Goal: Task Accomplishment & Management: Complete application form

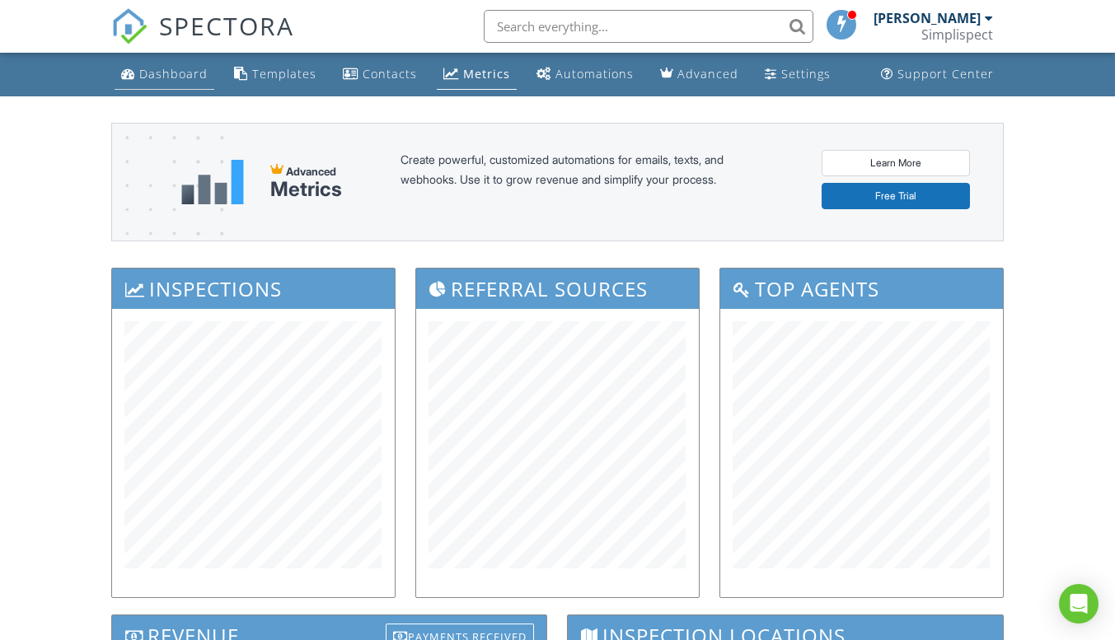
click at [168, 73] on div "Dashboard" at bounding box center [173, 74] width 68 height 16
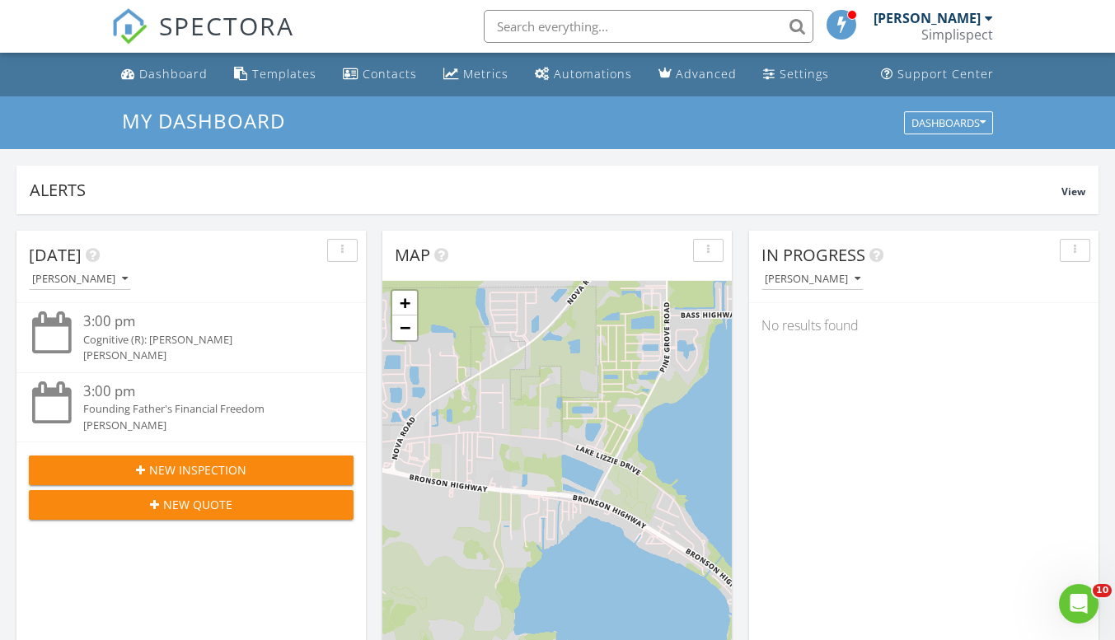
click at [242, 467] on span "New Inspection" at bounding box center [197, 469] width 97 height 17
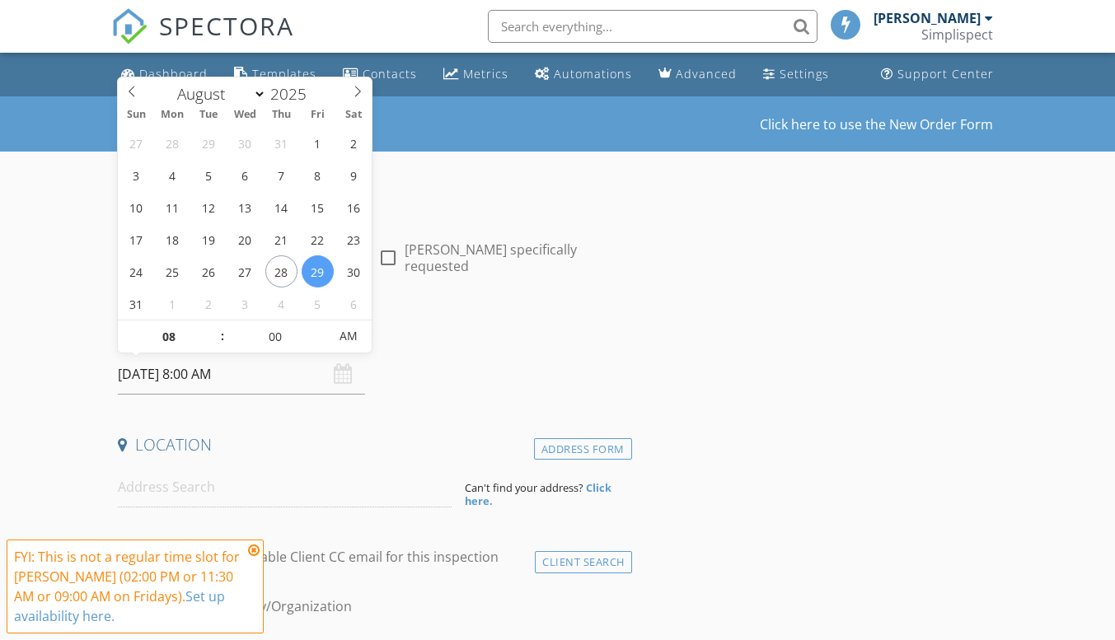
click at [256, 375] on input "[DATE] 8:00 AM" at bounding box center [241, 374] width 247 height 40
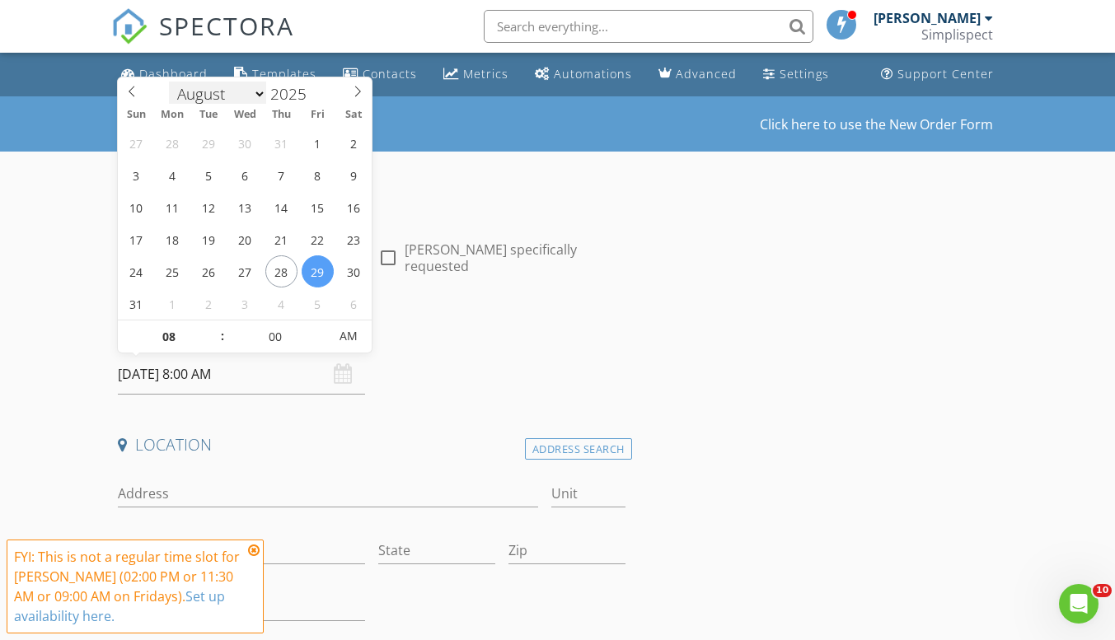
click at [245, 95] on select "January February March April May June July August September October November De…" at bounding box center [217, 94] width 97 height 25
select select "8"
click at [169, 79] on select "January February March April May June July August September October November De…" at bounding box center [217, 91] width 97 height 25
type input "[DATE] 8:00 AM"
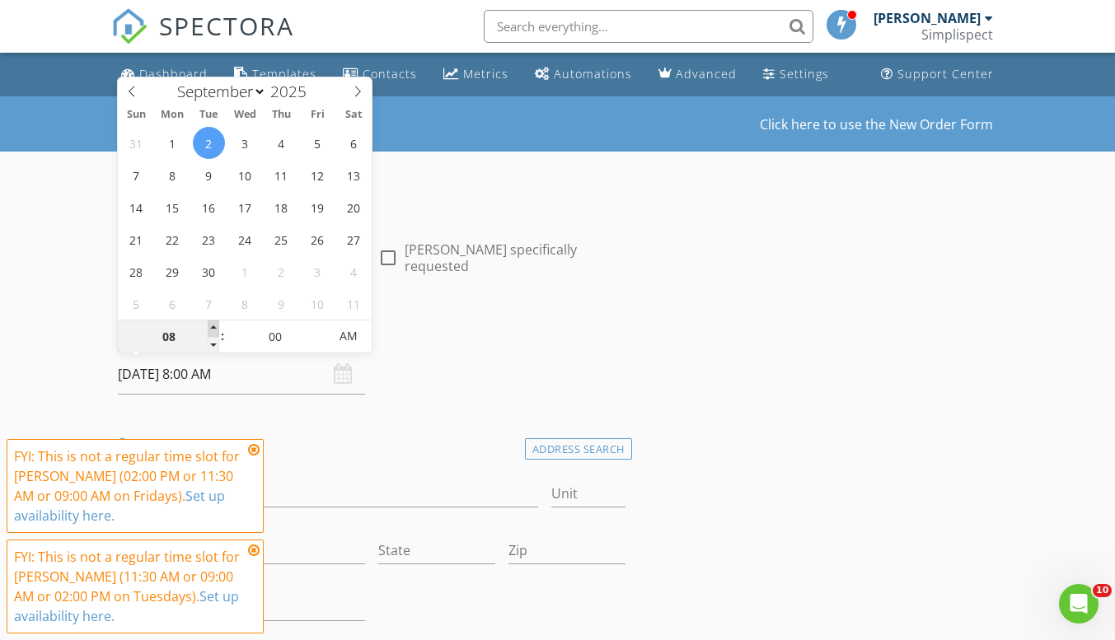
type input "09"
type input "09/02/2025 9:00 AM"
click at [213, 326] on span at bounding box center [214, 329] width 12 height 16
type input "10"
type input "09/02/2025 10:00 AM"
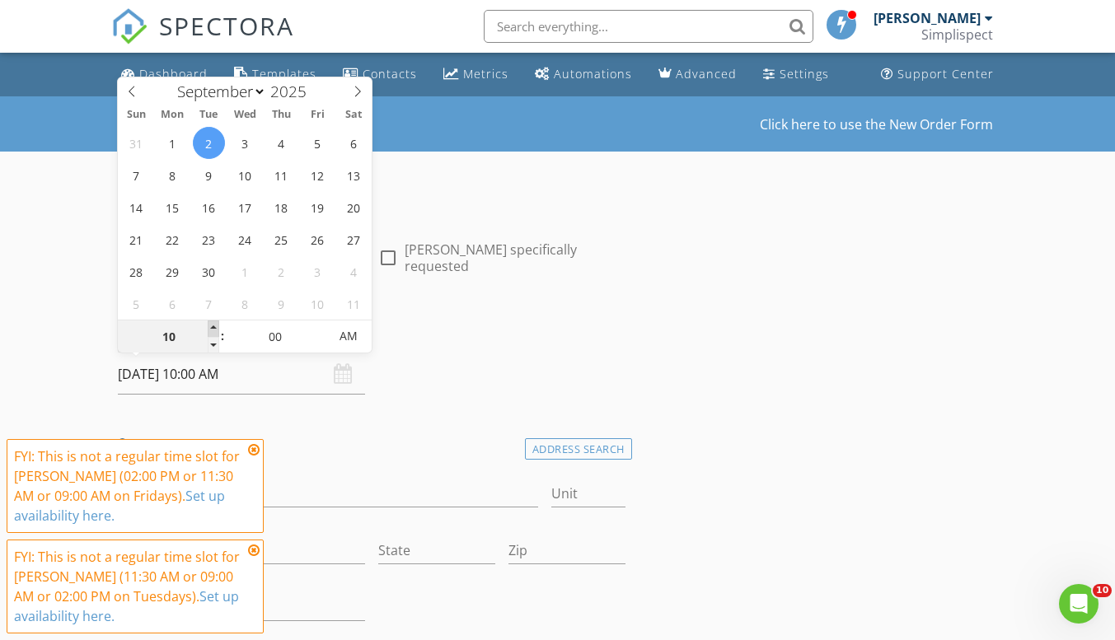
click at [213, 326] on span at bounding box center [214, 329] width 12 height 16
type input "11"
type input "09/02/2025 11:00 AM"
click at [213, 326] on span at bounding box center [214, 329] width 12 height 16
type input "12"
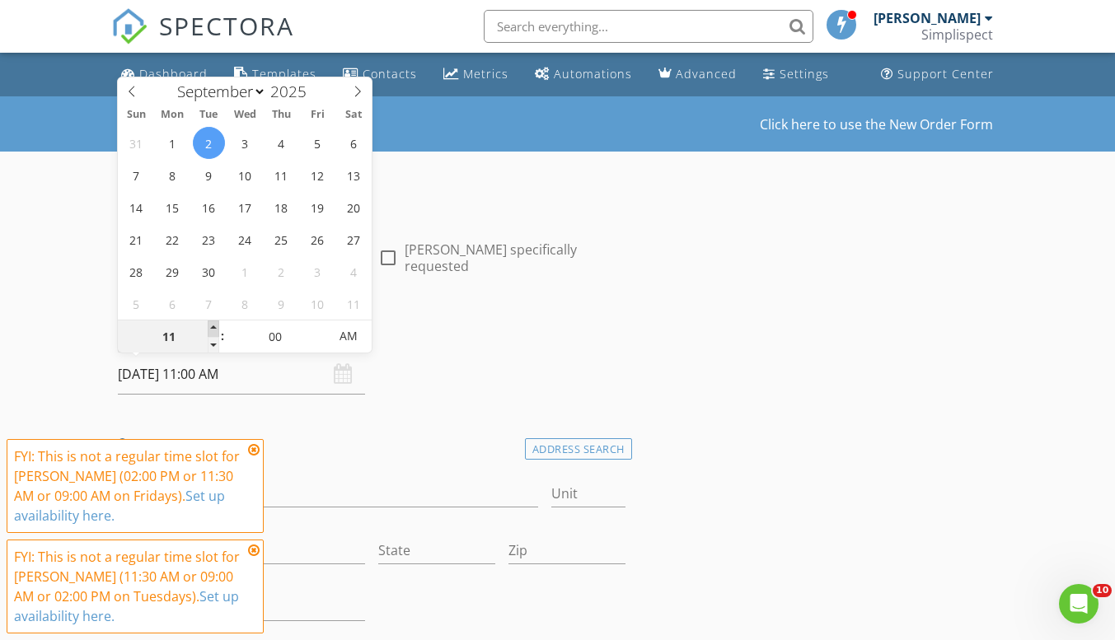
type input "09/02/2025 12:00 PM"
click at [213, 326] on span at bounding box center [214, 329] width 12 height 16
type input "01"
type input "09/02/2025 1:00 PM"
click at [213, 326] on span at bounding box center [214, 329] width 12 height 16
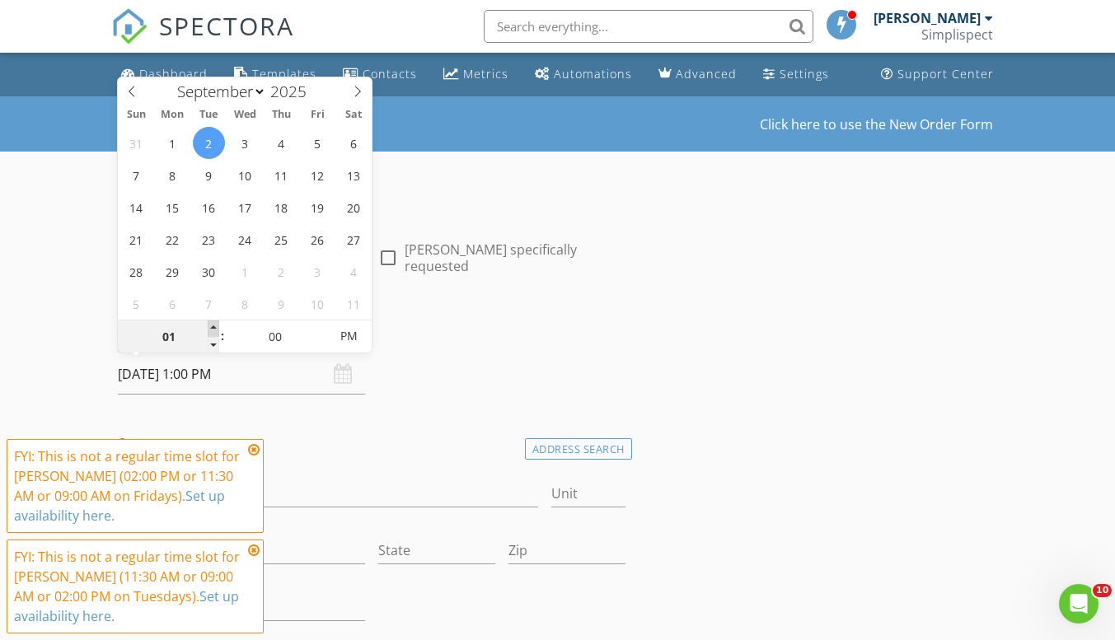
type input "02"
type input "[DATE] 2:00 PM"
click at [213, 326] on span at bounding box center [214, 329] width 12 height 16
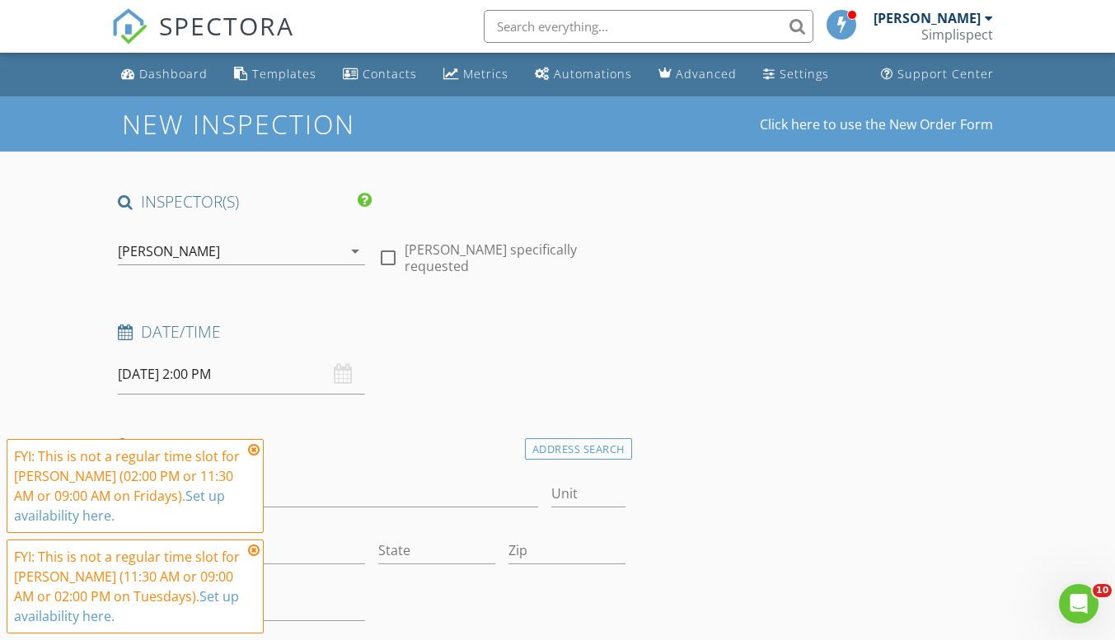
click at [251, 451] on icon at bounding box center [254, 449] width 12 height 13
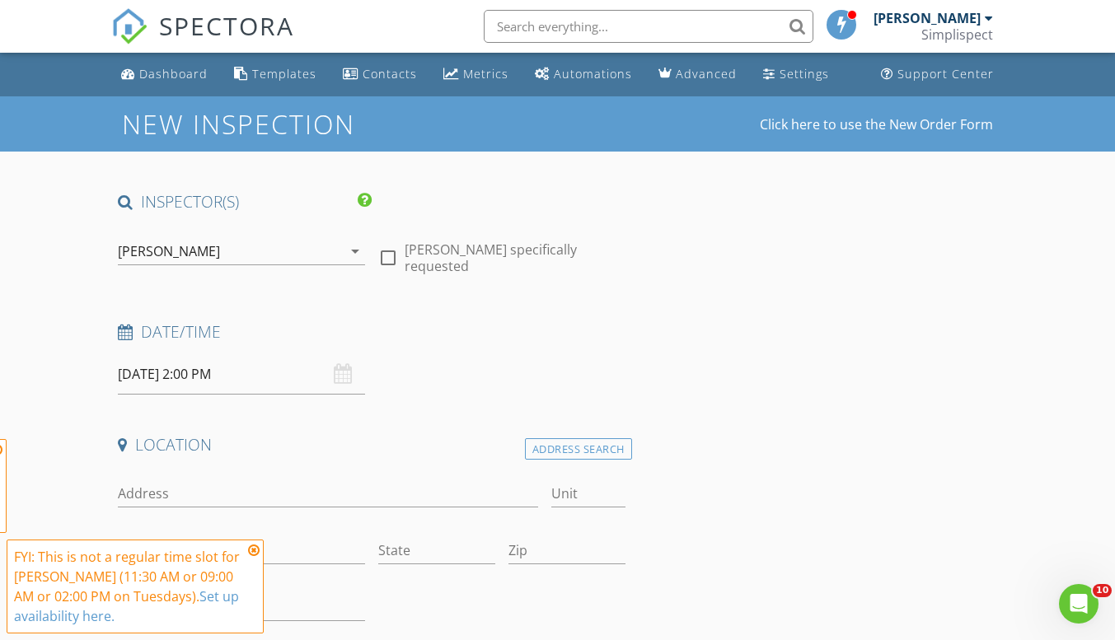
click at [256, 553] on icon at bounding box center [254, 550] width 12 height 13
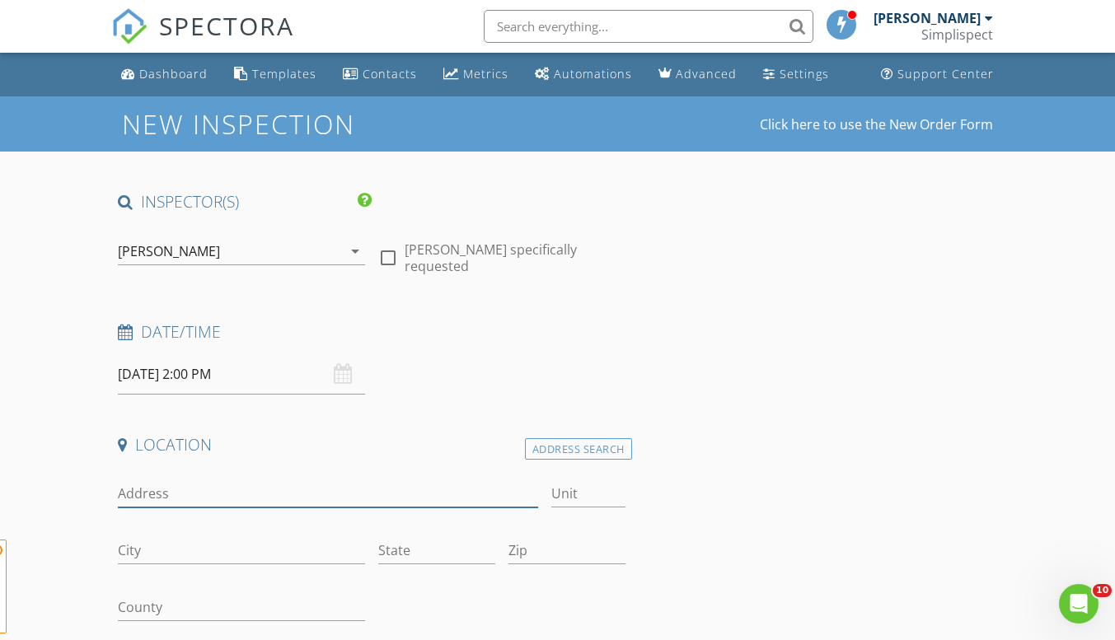
click at [250, 496] on input "Address" at bounding box center [328, 493] width 420 height 27
type input "[STREET_ADDRESS]"
click at [530, 546] on input "Zip" at bounding box center [566, 550] width 117 height 27
type input "34787"
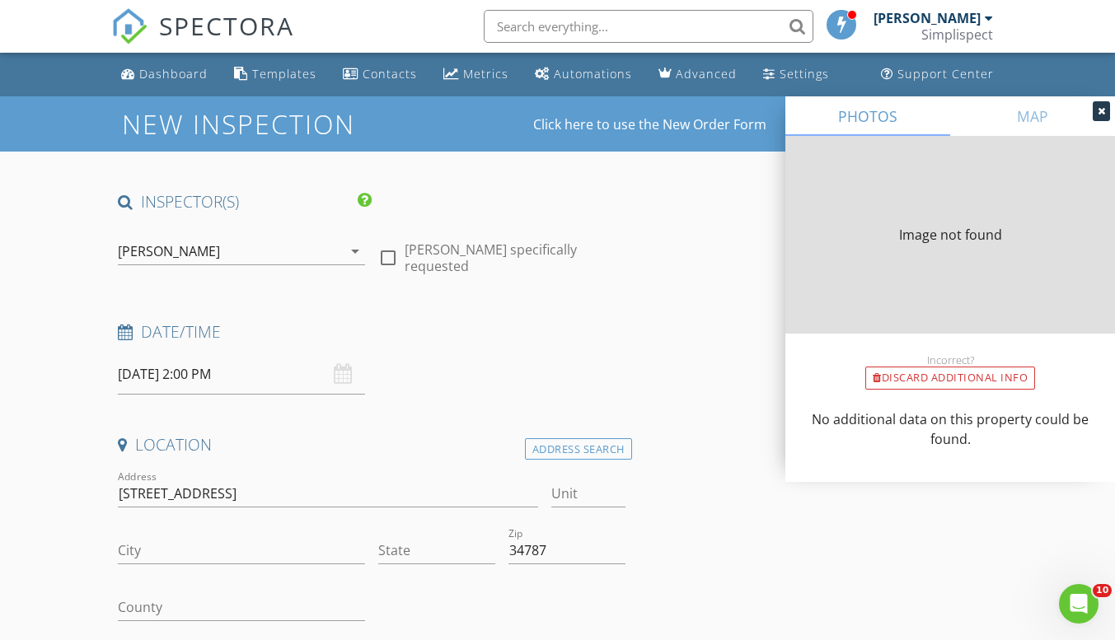
type input "WINTER GARDEN"
type input "FL"
type input "6046"
type input "2019"
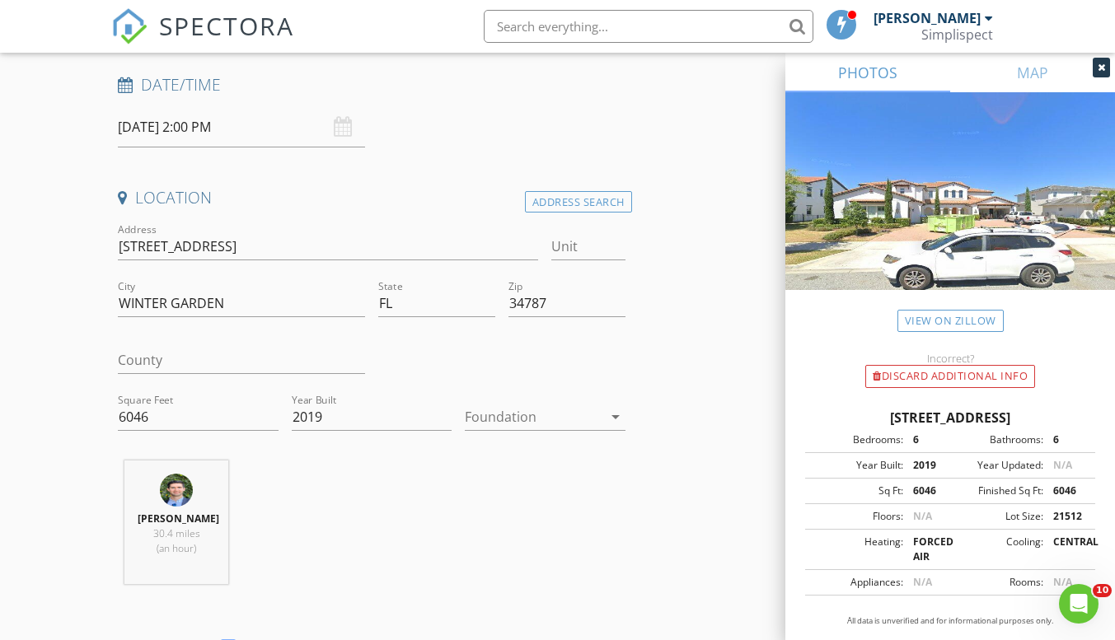
scroll to position [330, 0]
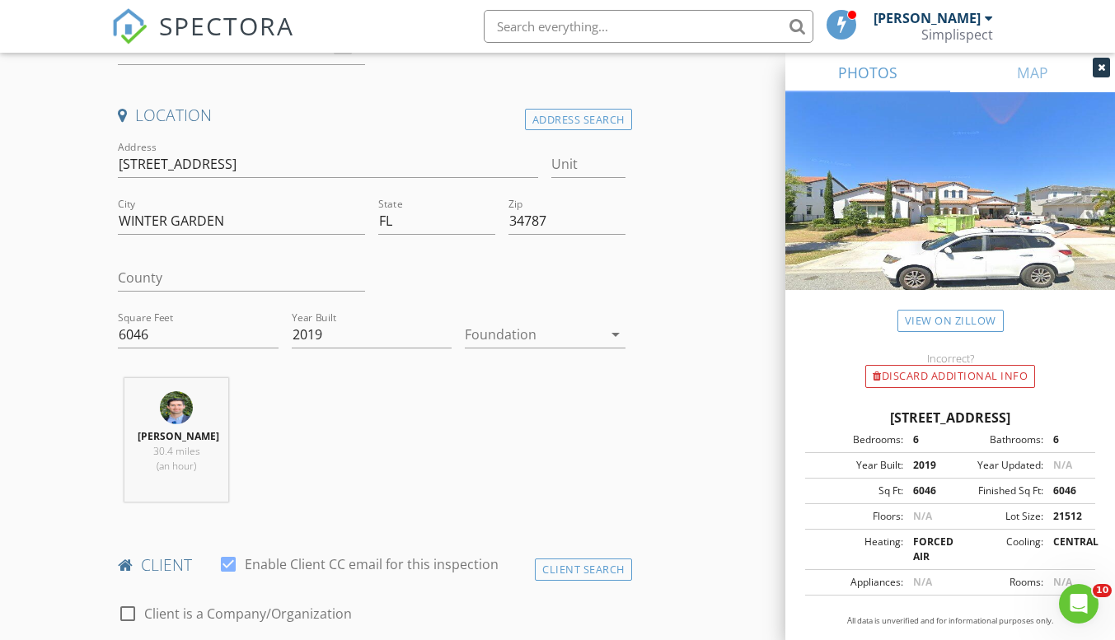
click at [555, 335] on div at bounding box center [533, 334] width 137 height 26
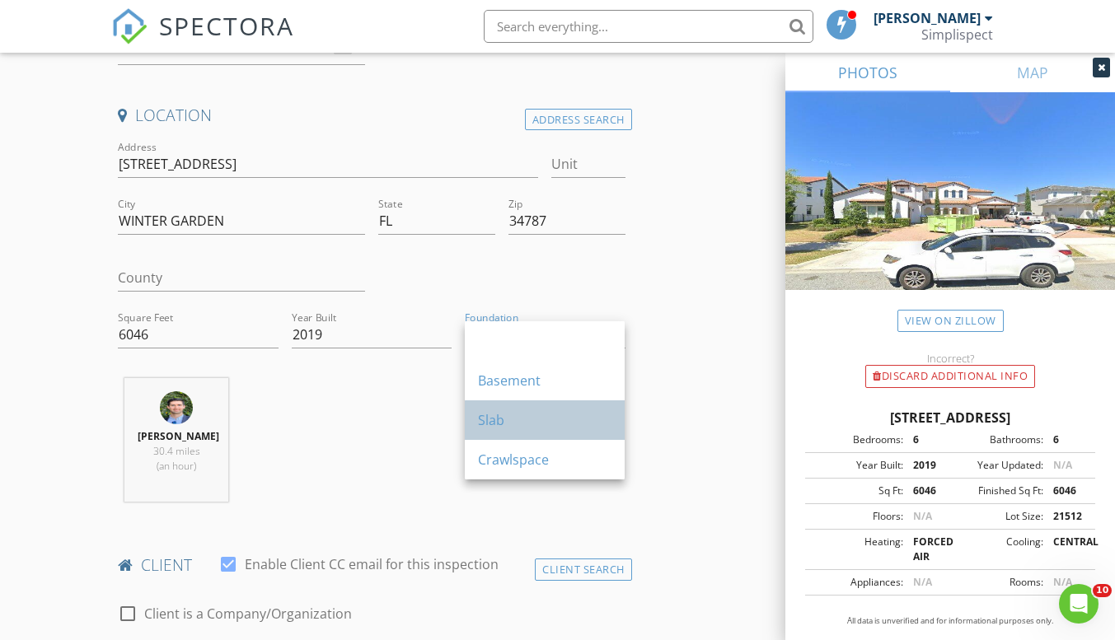
click at [546, 415] on div "Slab" at bounding box center [544, 420] width 133 height 20
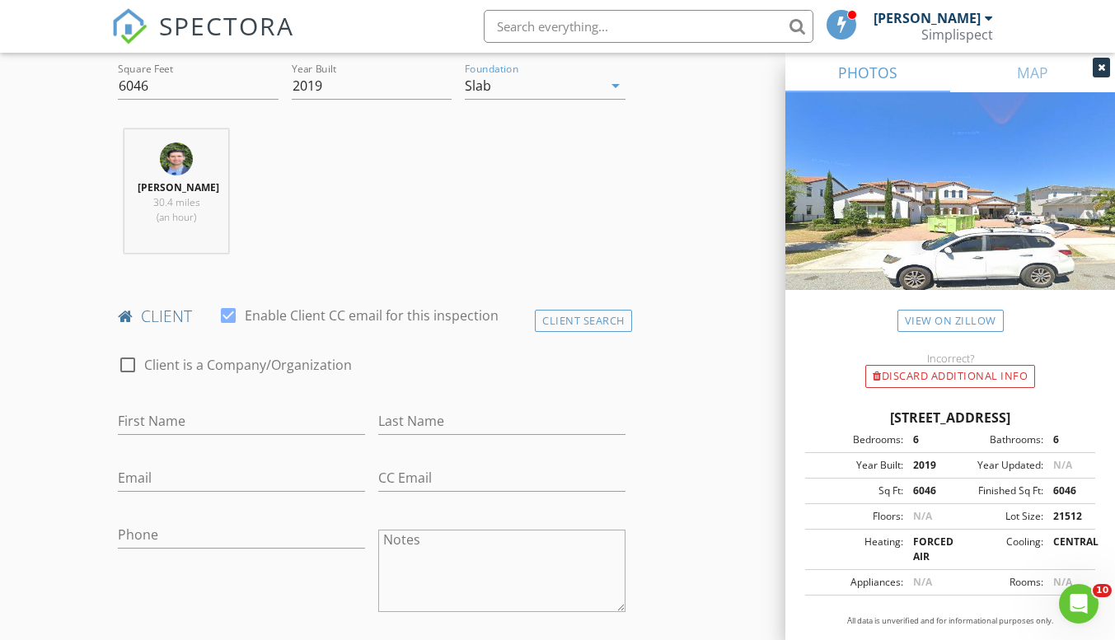
scroll to position [659, 0]
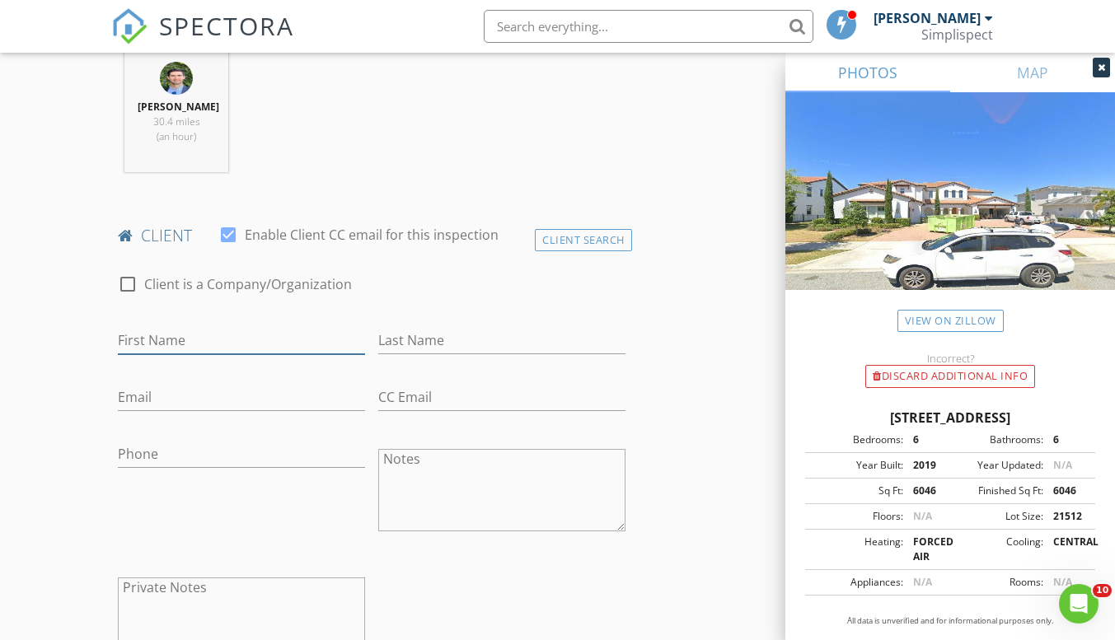
click at [243, 337] on input "First Name" at bounding box center [241, 340] width 247 height 27
type input "[PERSON_NAME]"
click at [400, 340] on input "Last Name" at bounding box center [501, 340] width 247 height 27
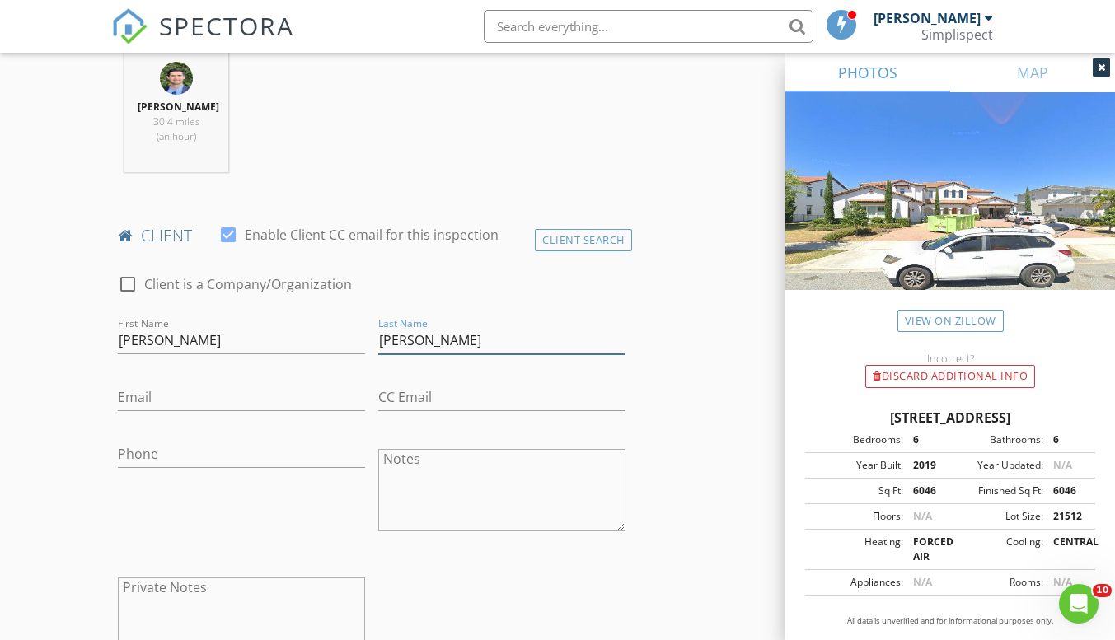
type input "[PERSON_NAME]"
click at [328, 339] on input "[PERSON_NAME]" at bounding box center [241, 340] width 247 height 27
type input "[PERSON_NAME]"
click at [320, 391] on input "Email" at bounding box center [241, 397] width 247 height 27
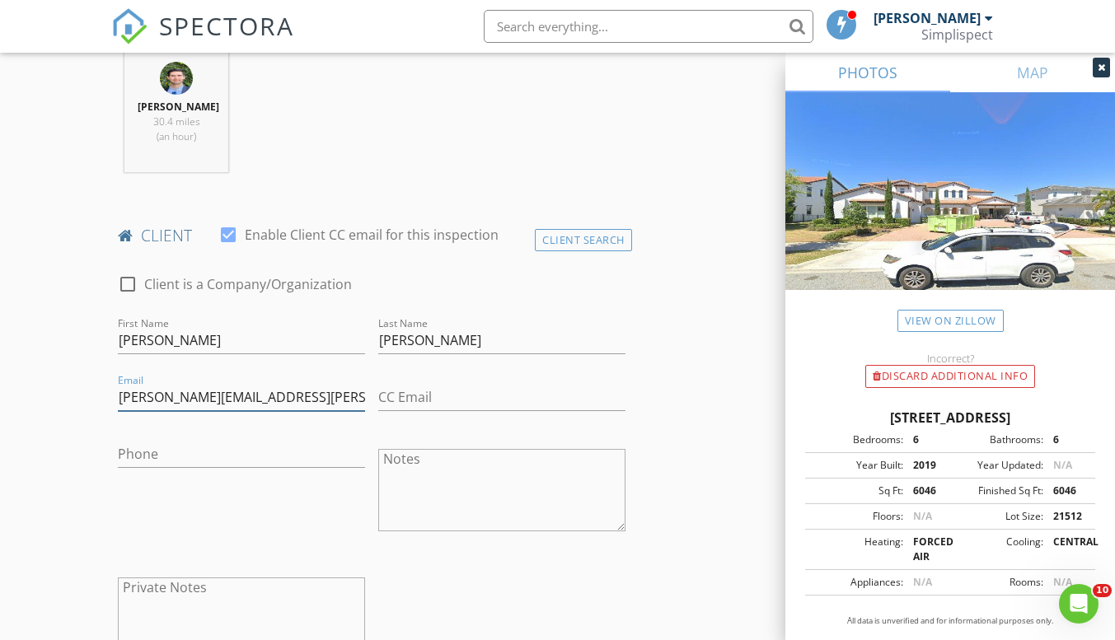
type input "[PERSON_NAME][EMAIL_ADDRESS][PERSON_NAME][DOMAIN_NAME]"
click at [268, 448] on input "Phone" at bounding box center [241, 454] width 247 height 27
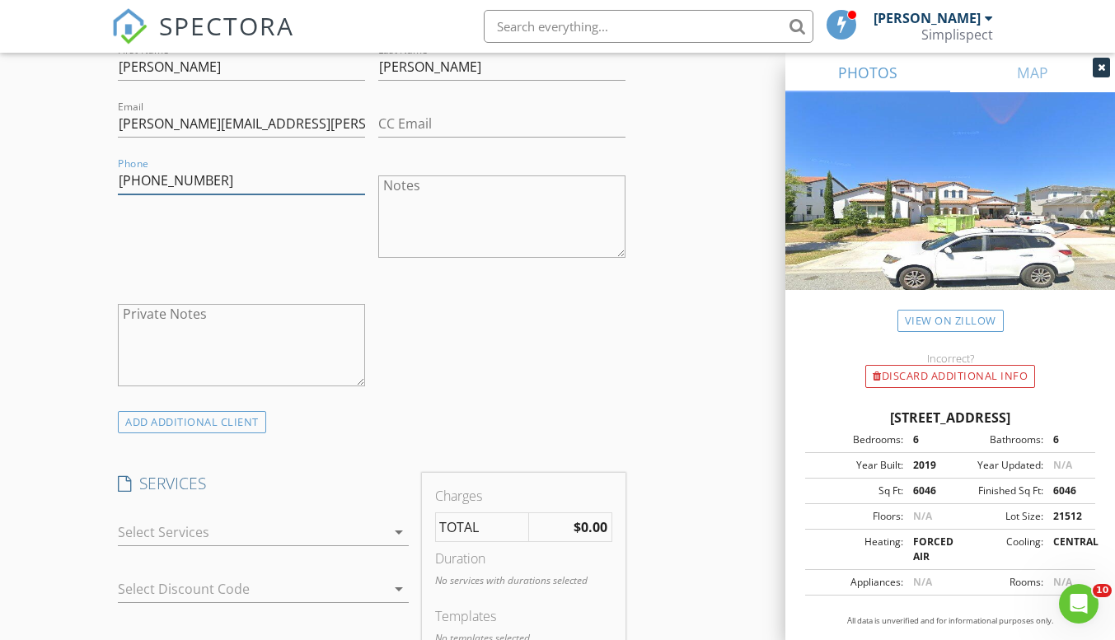
scroll to position [989, 0]
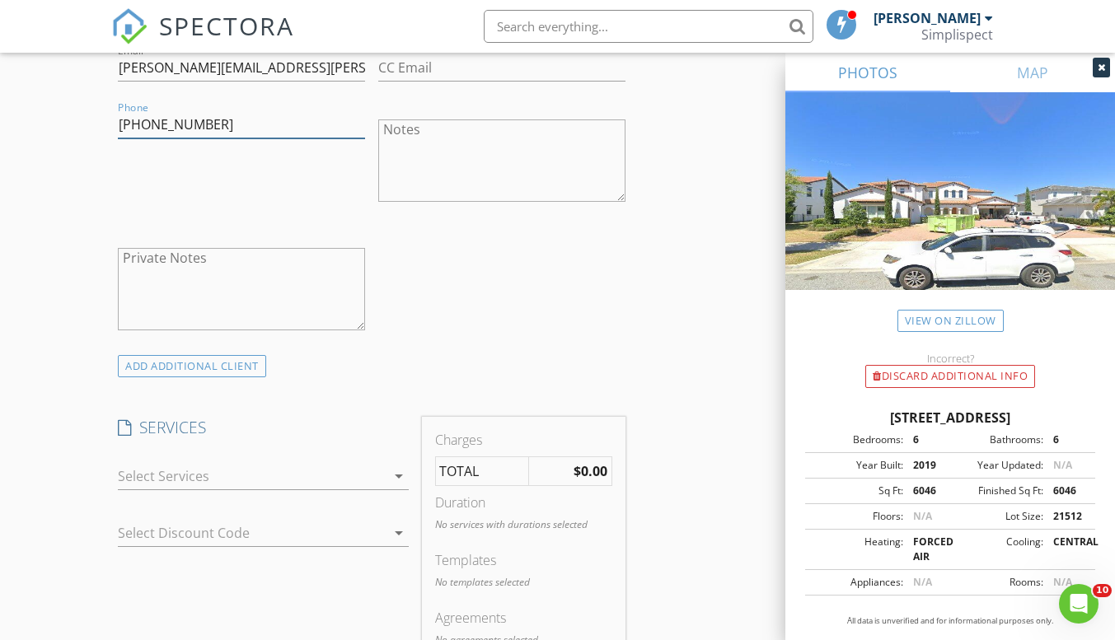
type input "[PHONE_NUMBER]"
click at [328, 475] on div at bounding box center [251, 476] width 267 height 26
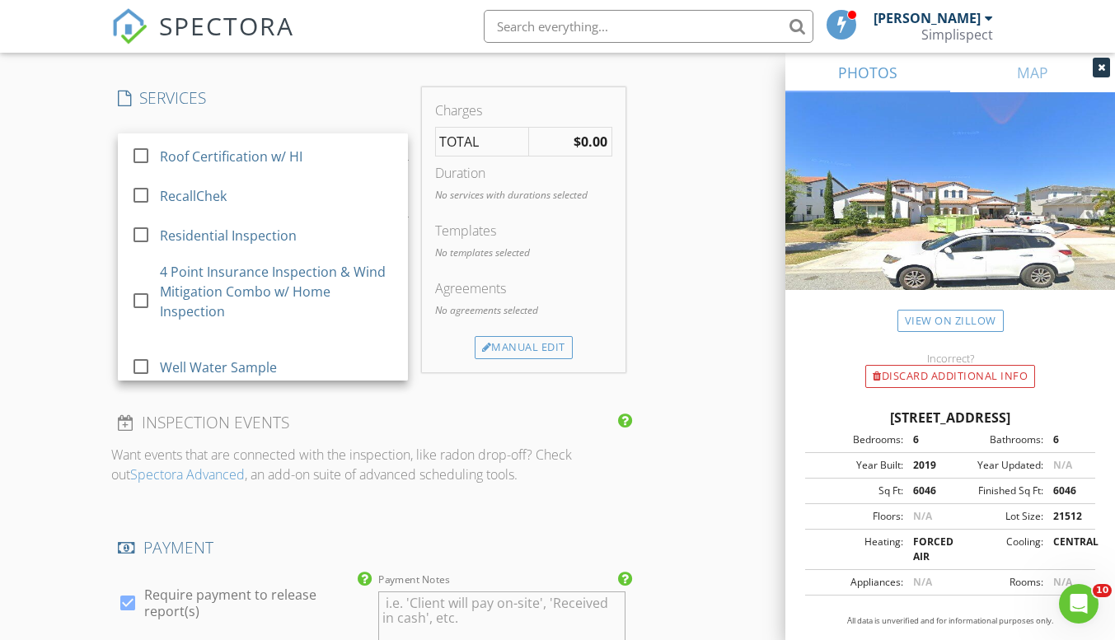
scroll to position [494, 0]
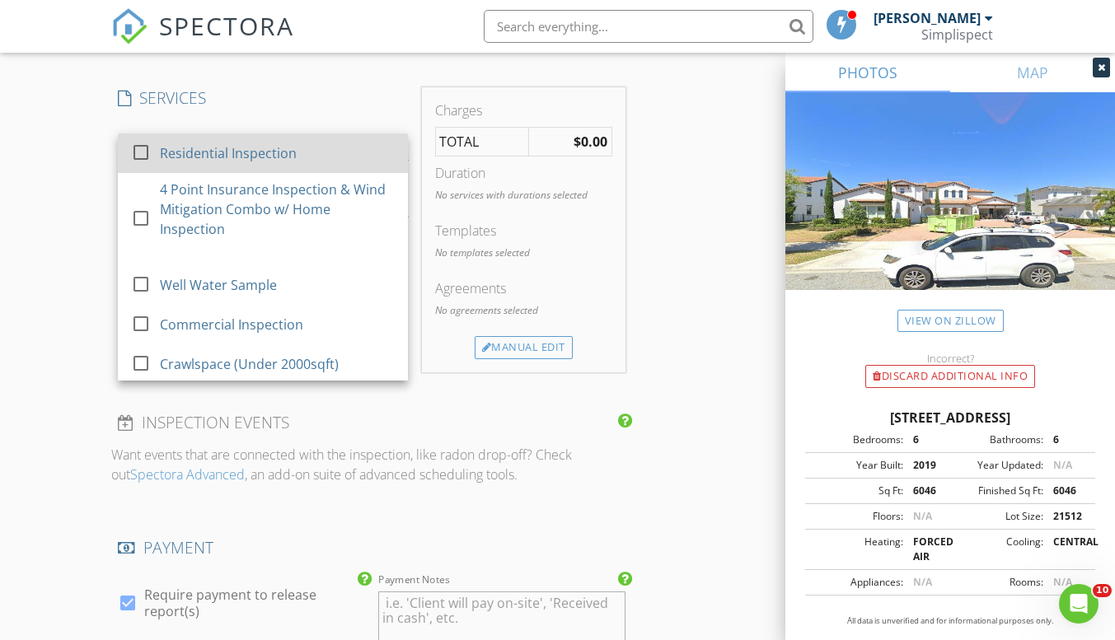
click at [141, 152] on div at bounding box center [141, 152] width 28 height 28
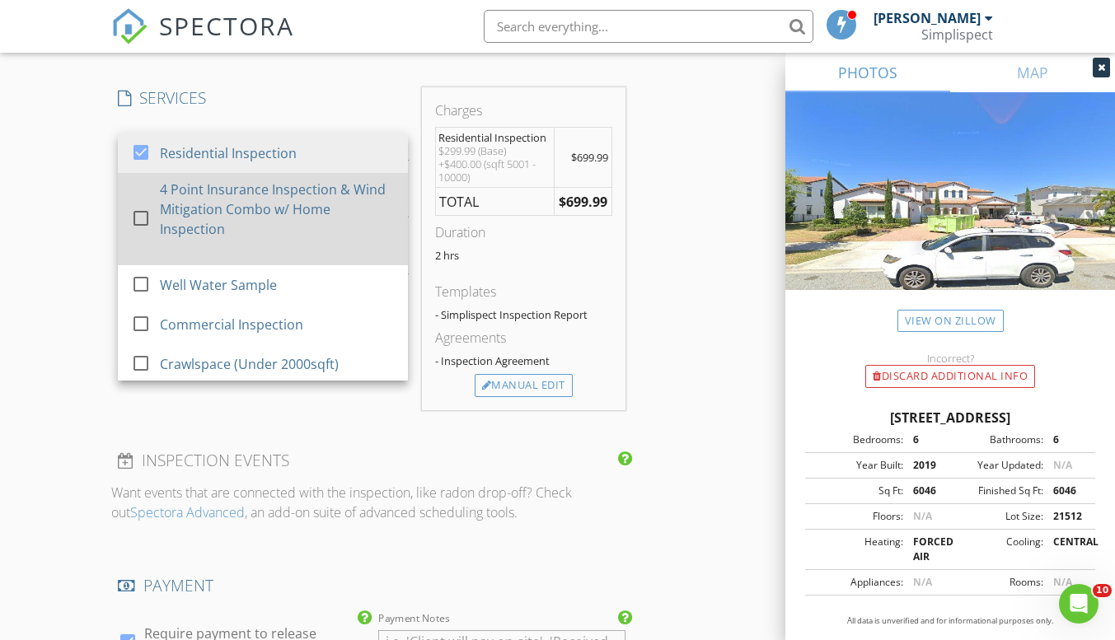
click at [139, 215] on div at bounding box center [141, 218] width 28 height 28
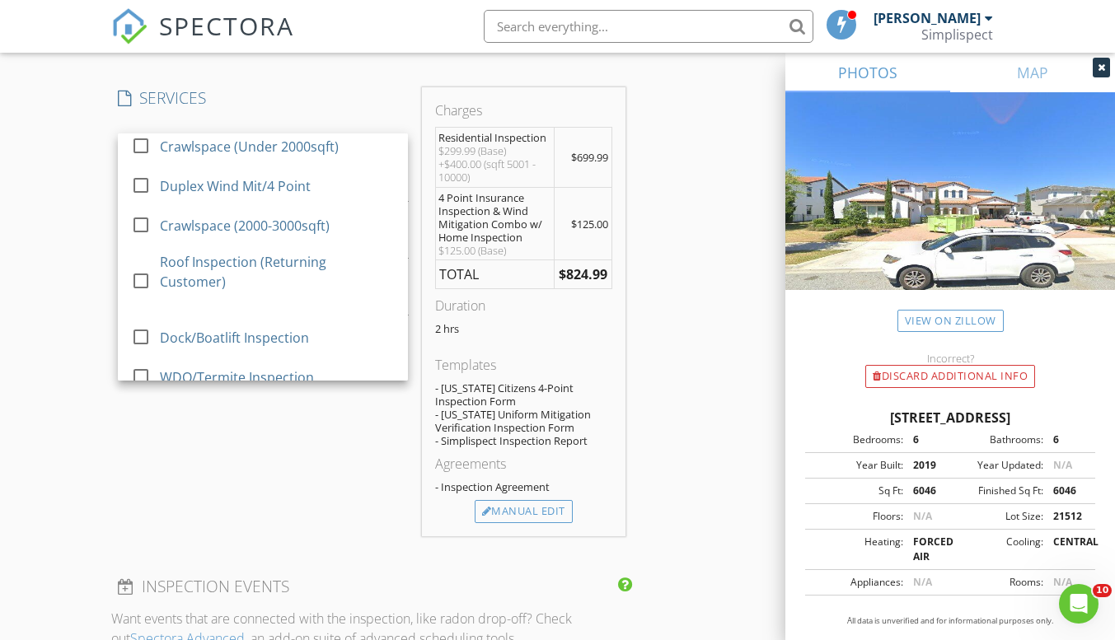
scroll to position [742, 0]
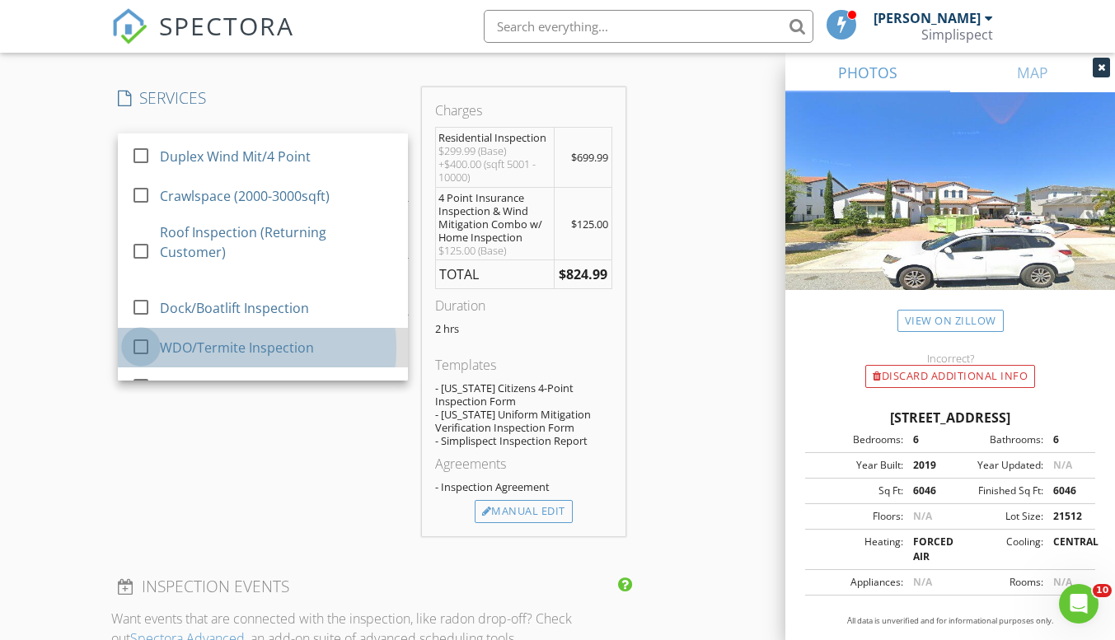
click at [148, 348] on div at bounding box center [141, 347] width 28 height 28
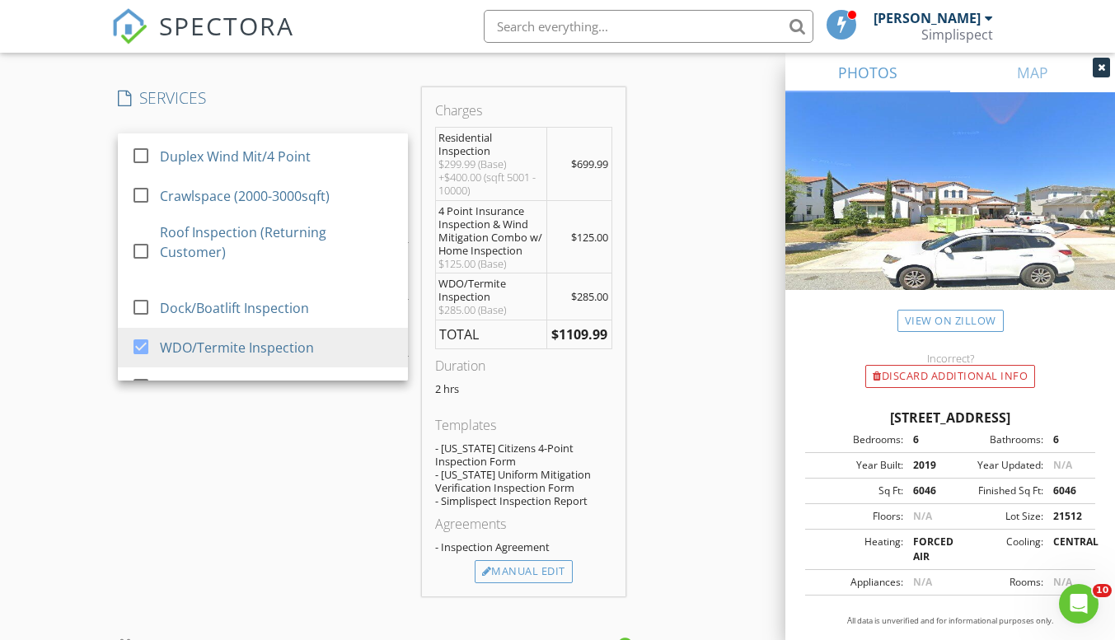
click at [293, 492] on div "SERVICES check_box_outline_blank 4 Point Insurance Inspection w/ HI check_box_o…" at bounding box center [262, 341] width 303 height 508
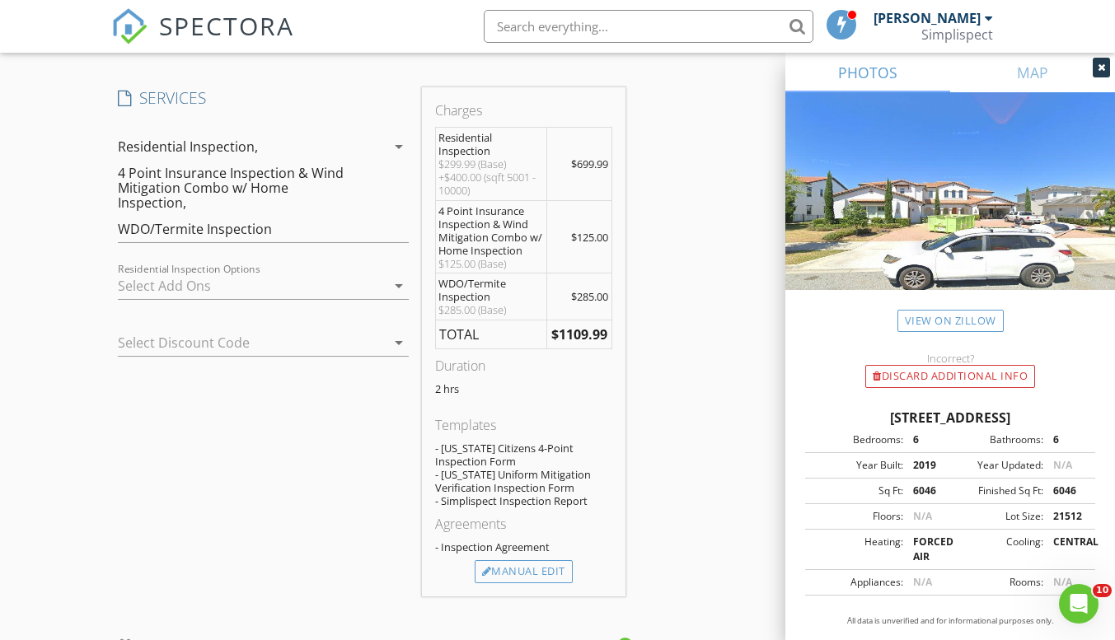
scroll to position [1483, 0]
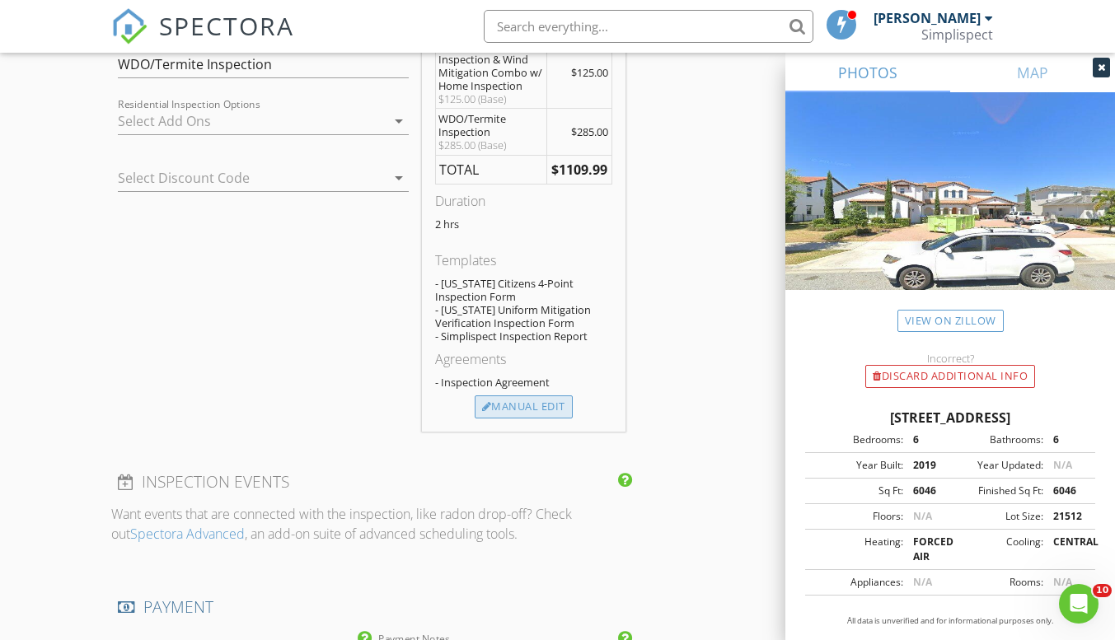
click at [551, 401] on div "Manual Edit" at bounding box center [524, 407] width 98 height 23
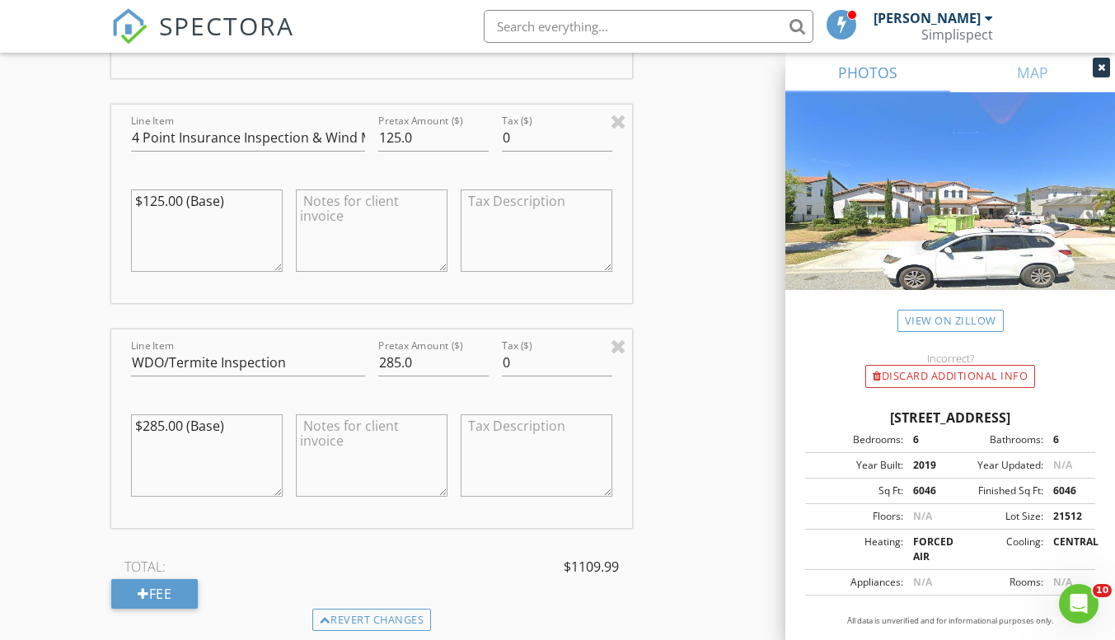
scroll to position [1813, 0]
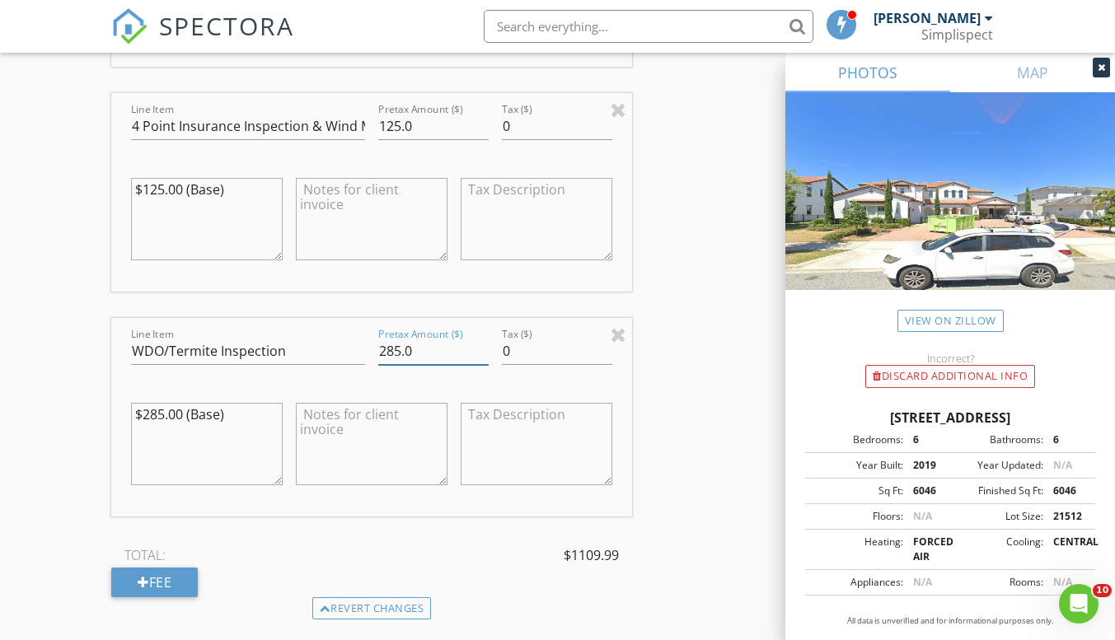
click at [395, 355] on input "285.0" at bounding box center [433, 351] width 110 height 27
type input "125.0"
click at [689, 457] on div "INSPECTOR(S) check_box Jesse Hastings PRIMARY check_box_outline_blank Seth Hans…" at bounding box center [557, 220] width 892 height 3685
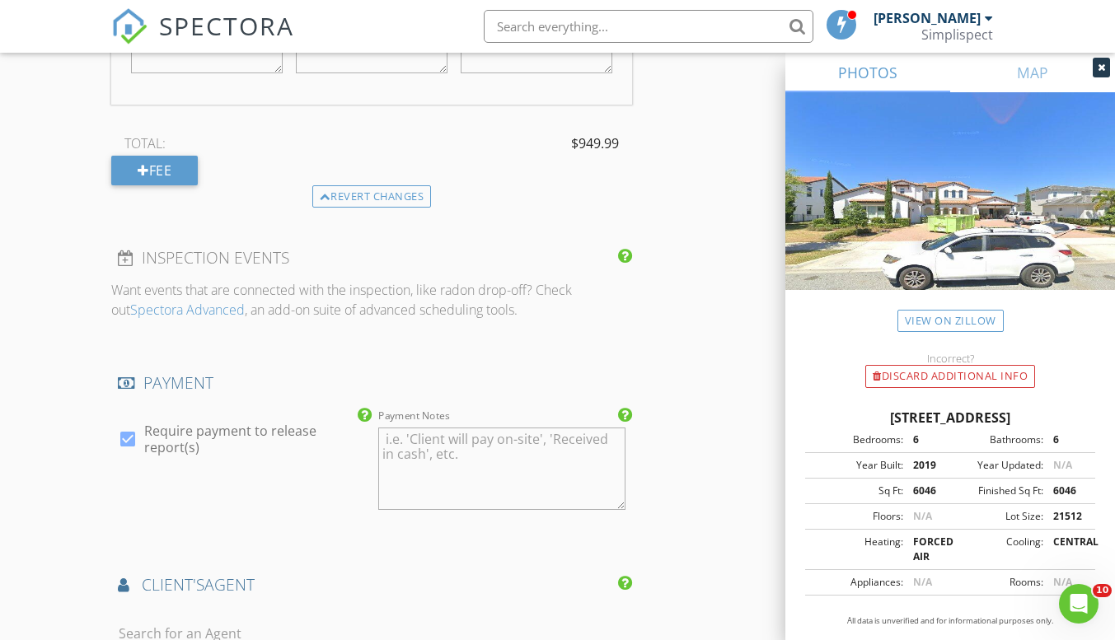
scroll to position [2472, 0]
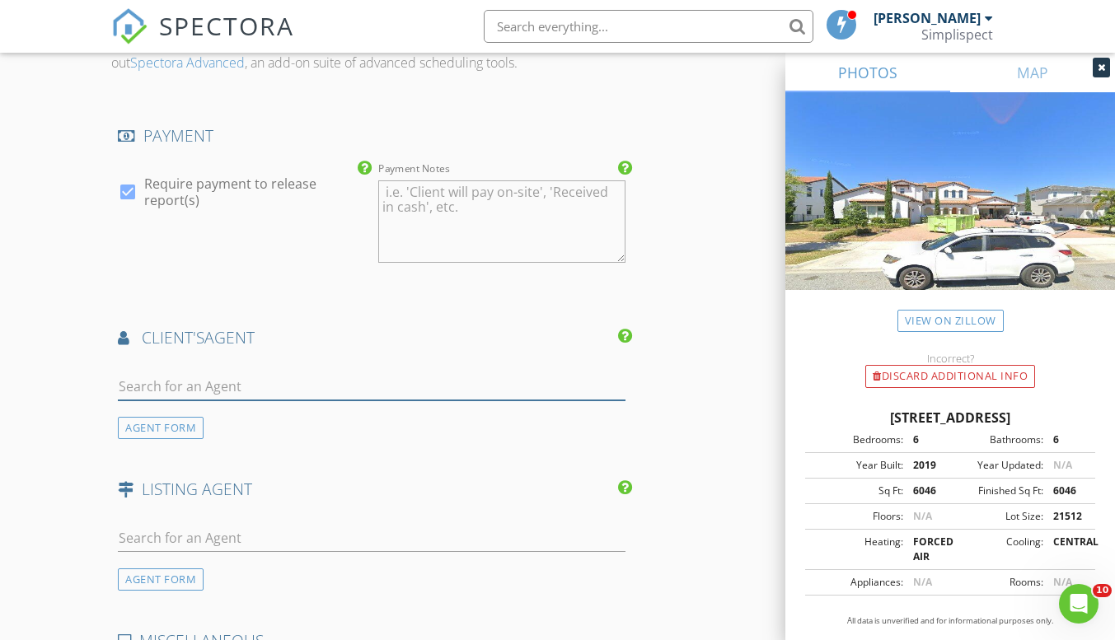
click at [303, 375] on input "text" at bounding box center [371, 386] width 507 height 27
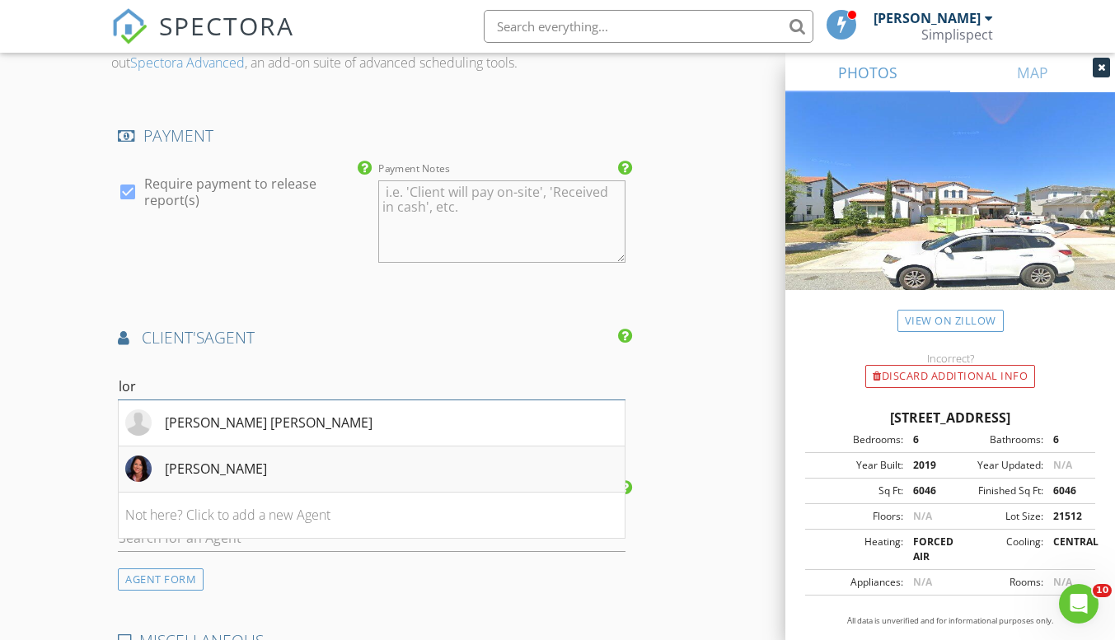
type input "lor"
click at [281, 456] on li "[PERSON_NAME]" at bounding box center [371, 470] width 505 height 46
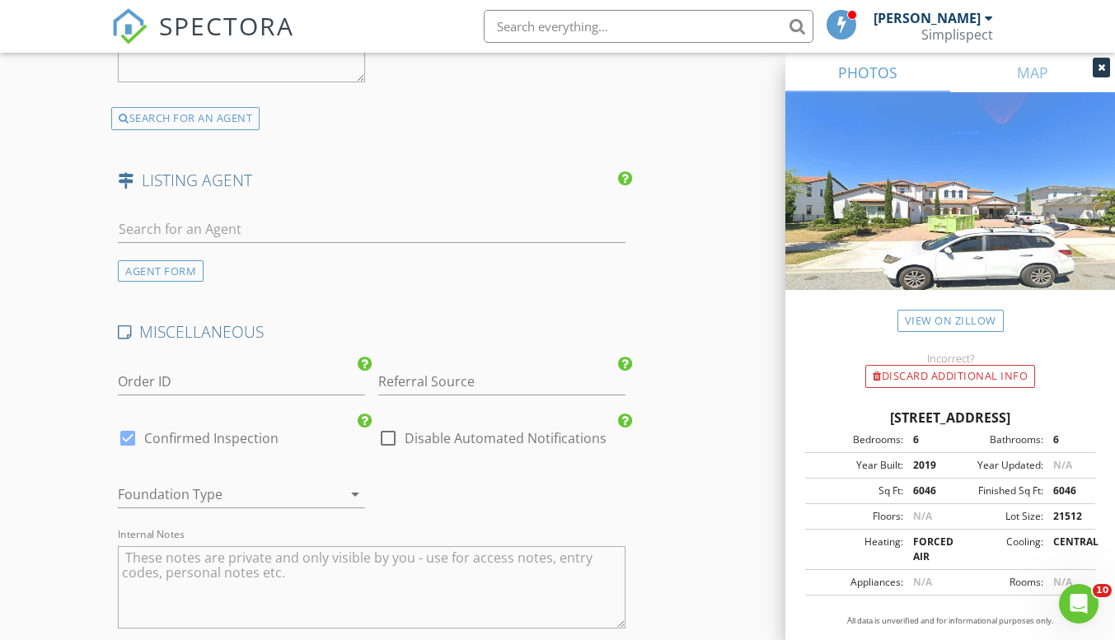
scroll to position [3651, 0]
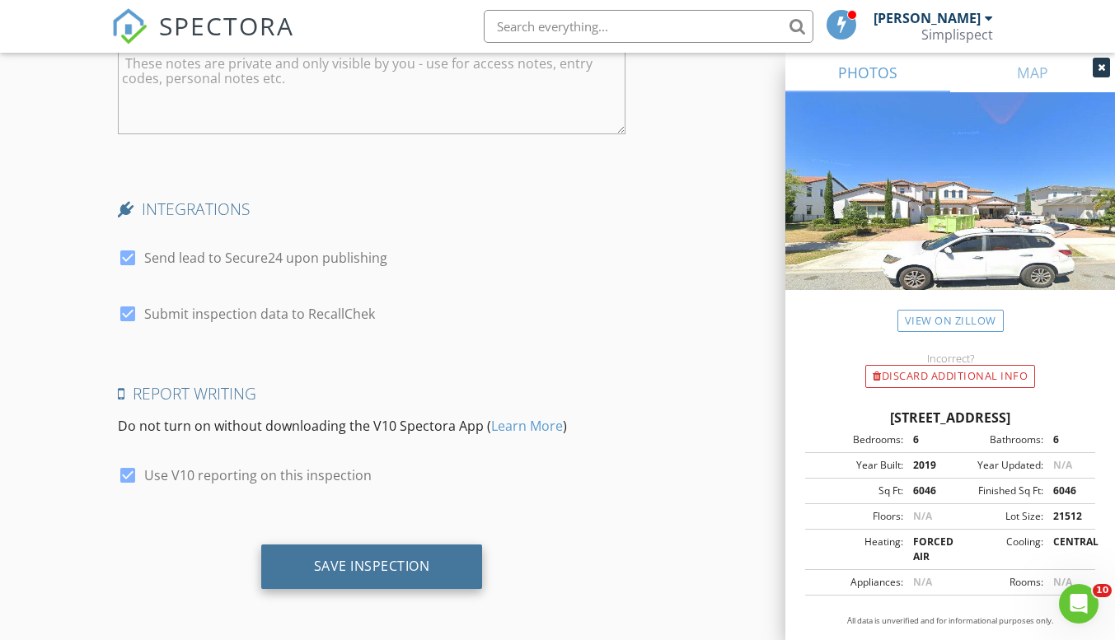
click at [471, 561] on div "Save Inspection" at bounding box center [372, 567] width 222 height 44
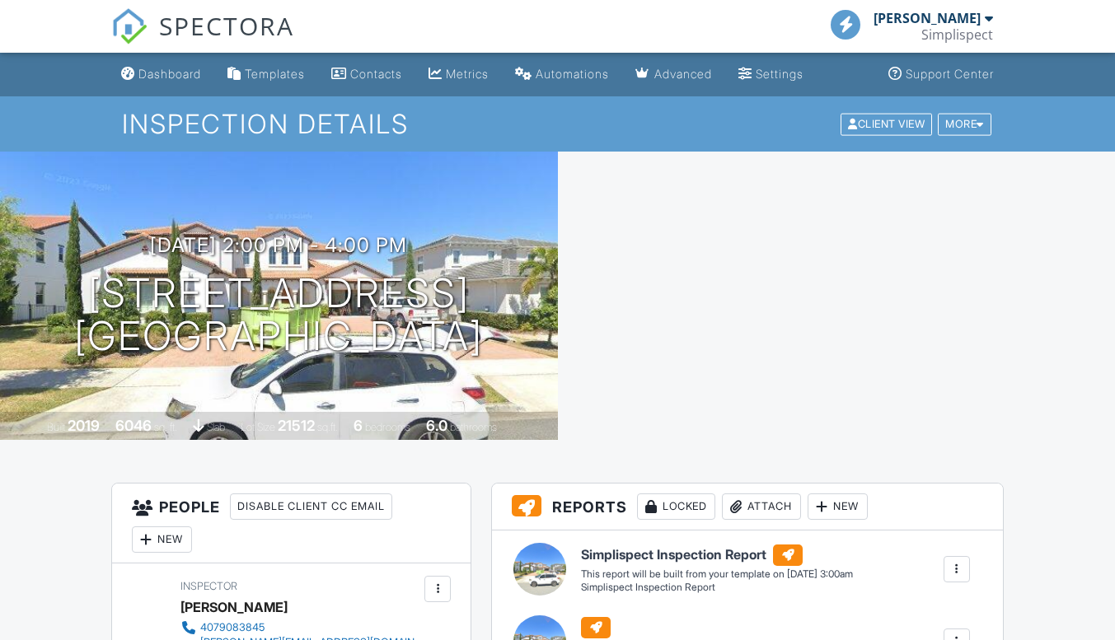
scroll to position [82, 0]
